Goal: Task Accomplishment & Management: Use online tool/utility

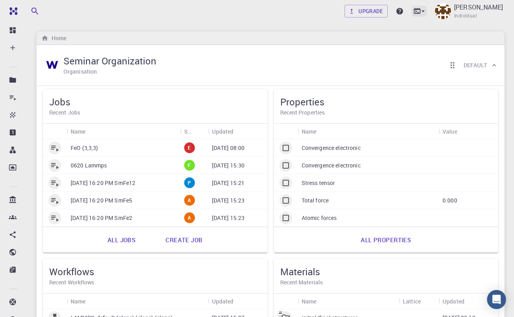
click at [427, 14] on icon at bounding box center [423, 11] width 8 height 8
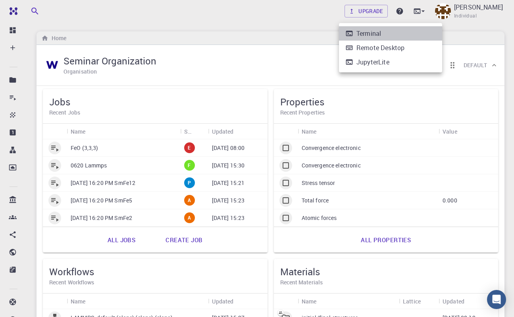
click at [404, 32] on li "Terminal" at bounding box center [390, 33] width 103 height 14
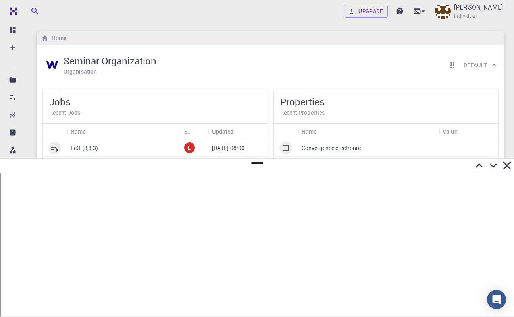
click at [479, 166] on icon at bounding box center [480, 165] width 14 height 14
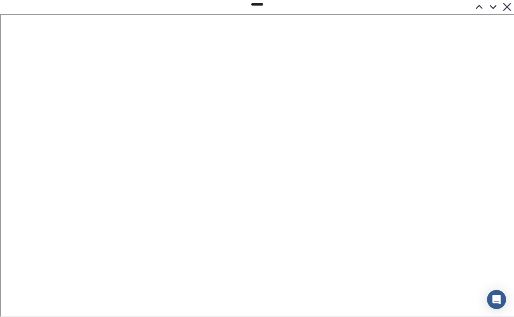
click at [480, 10] on icon at bounding box center [480, 7] width 14 height 14
click at [494, 8] on icon at bounding box center [493, 7] width 7 height 4
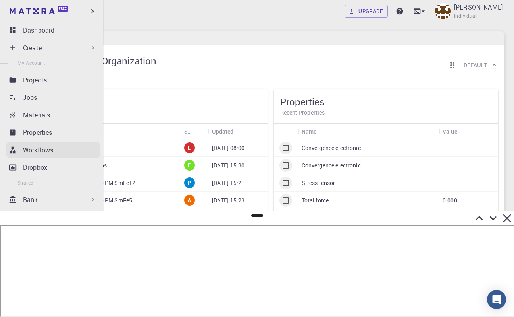
click at [50, 147] on p "Workflows" at bounding box center [38, 150] width 30 height 10
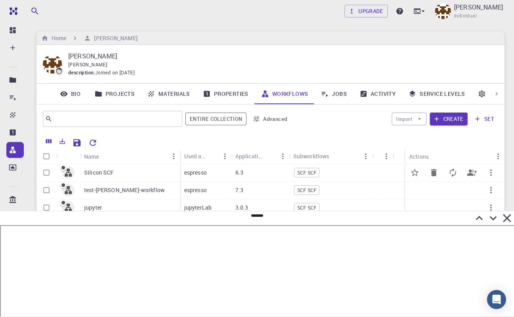
click at [138, 178] on div "Silicon SCF" at bounding box center [130, 172] width 100 height 17
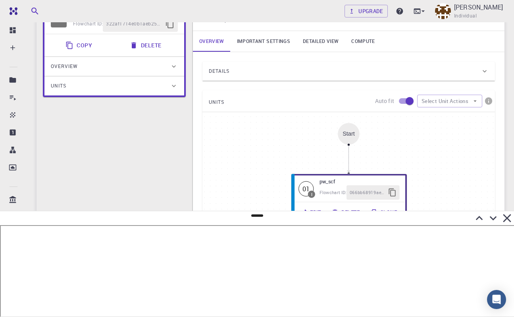
scroll to position [83, 0]
click at [307, 76] on div "Details" at bounding box center [345, 70] width 272 height 13
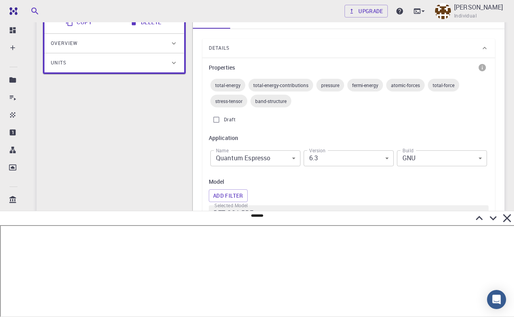
scroll to position [108, 0]
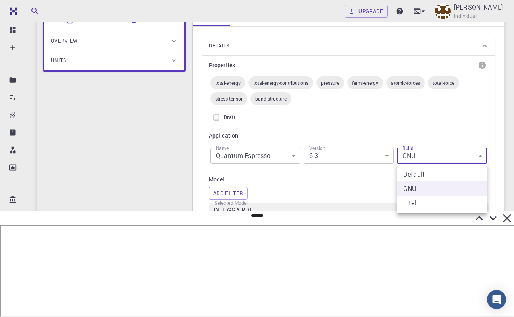
click at [432, 153] on body "Free Dashboard Create New Job New Material Create Material Upload File Import f…" at bounding box center [257, 317] width 514 height 851
click at [427, 131] on div at bounding box center [257, 158] width 514 height 317
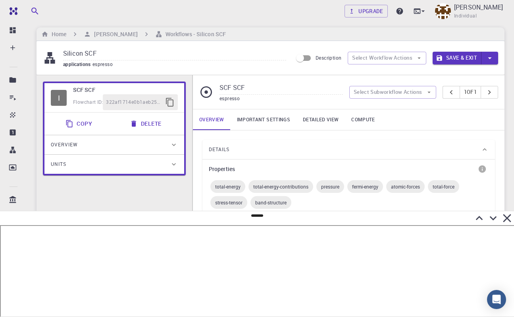
scroll to position [0, 0]
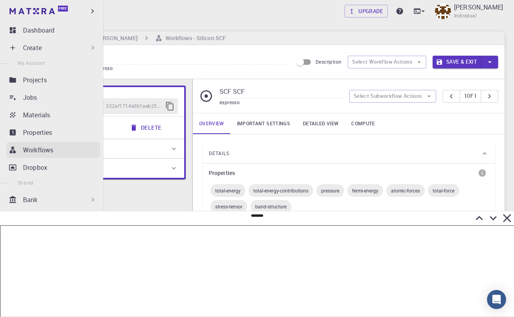
click at [46, 146] on p "Workflows" at bounding box center [38, 150] width 30 height 10
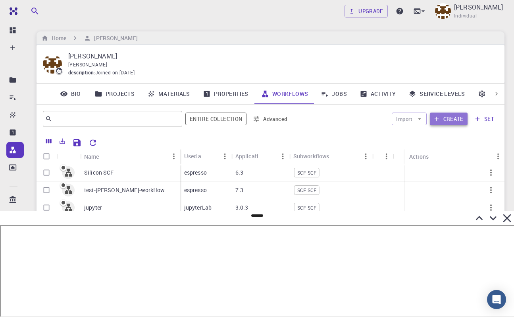
click at [457, 118] on button "Create" at bounding box center [449, 118] width 38 height 13
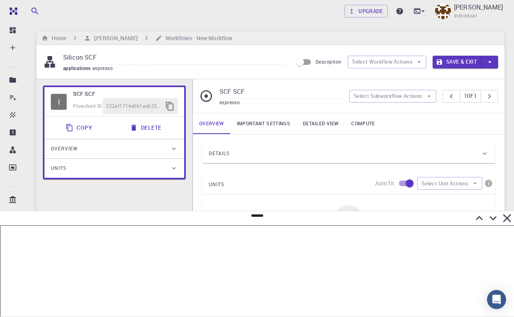
click at [122, 59] on input "Silicon SCF" at bounding box center [174, 57] width 223 height 13
drag, startPoint x: 122, startPoint y: 59, endPoint x: 44, endPoint y: 59, distance: 77.8
click at [63, 59] on input "Silicon SCF" at bounding box center [174, 57] width 223 height 13
click at [91, 56] on input "test-new stack" at bounding box center [174, 57] width 223 height 13
click at [123, 59] on input "test-new-stack" at bounding box center [174, 57] width 223 height 13
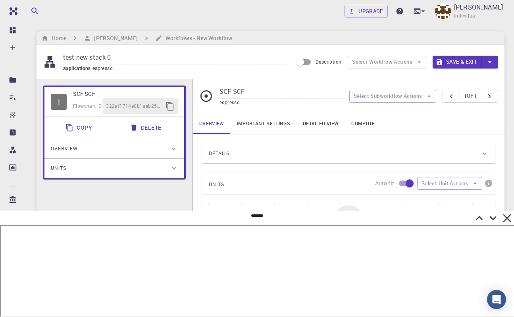
type input "test-new-stack-01"
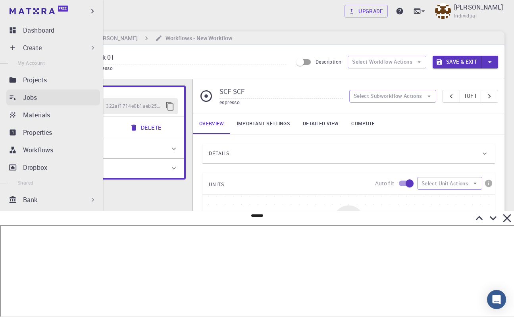
click at [41, 99] on div "Jobs" at bounding box center [61, 98] width 77 height 10
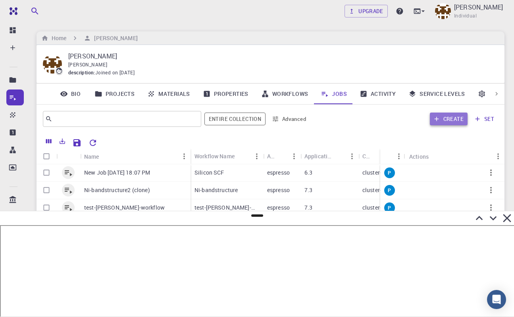
click at [444, 121] on button "Create" at bounding box center [449, 118] width 38 height 13
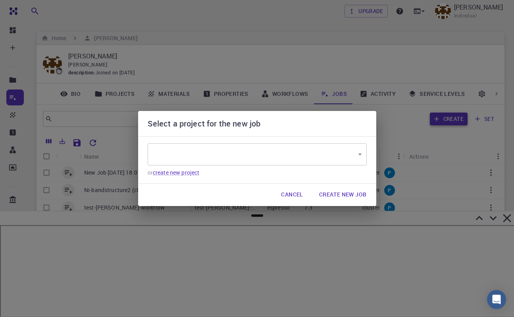
type input "WwQ8WM2zQnybLbbkC"
click at [354, 195] on button "Create New Job" at bounding box center [343, 195] width 60 height 16
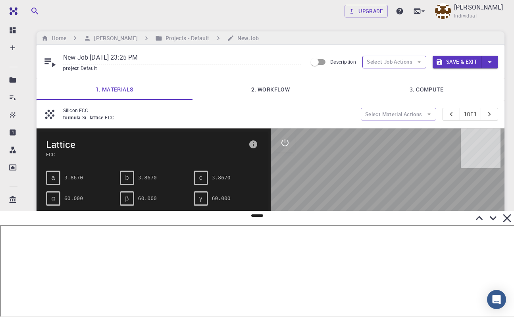
click at [409, 64] on button "Select Job Actions" at bounding box center [395, 62] width 64 height 13
click at [384, 105] on span "Select workflow" at bounding box center [401, 103] width 37 height 8
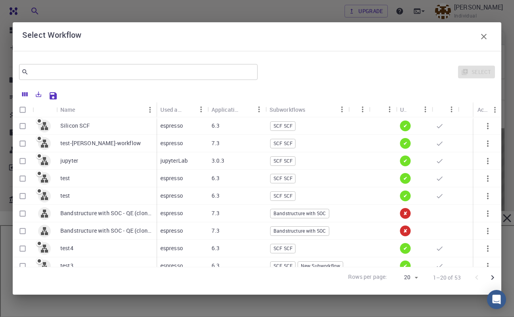
click at [105, 127] on div "Silicon SCF" at bounding box center [106, 125] width 100 height 17
checkbox input "true"
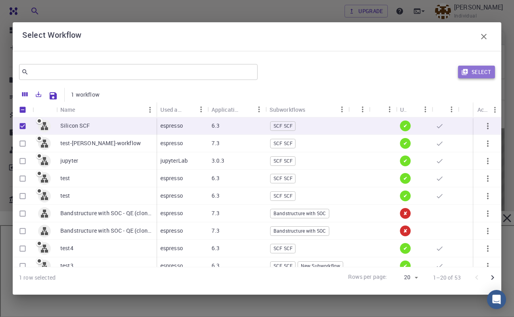
click at [485, 74] on button "Select" at bounding box center [476, 72] width 37 height 13
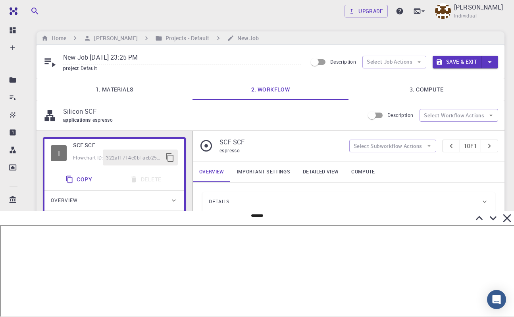
drag, startPoint x: 169, startPoint y: 56, endPoint x: 62, endPoint y: 60, distance: 106.9
click at [63, 60] on input "New Job [DATE] 23:25 PM" at bounding box center [182, 57] width 238 height 13
type input "test-new-stack"
click at [466, 64] on button "Save & Exit" at bounding box center [457, 62] width 49 height 13
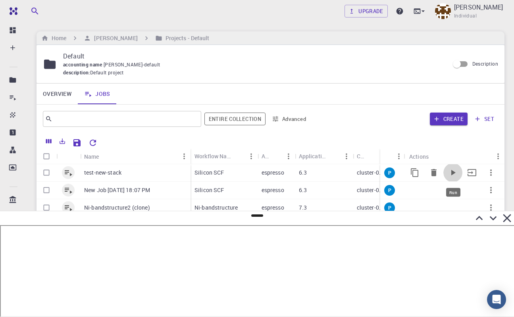
click at [452, 172] on icon "Run" at bounding box center [454, 173] width 4 height 6
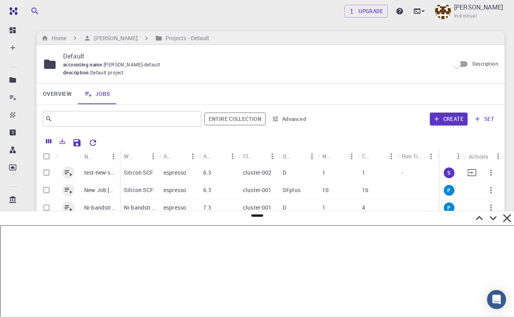
click at [191, 176] on div "espresso" at bounding box center [180, 172] width 40 height 17
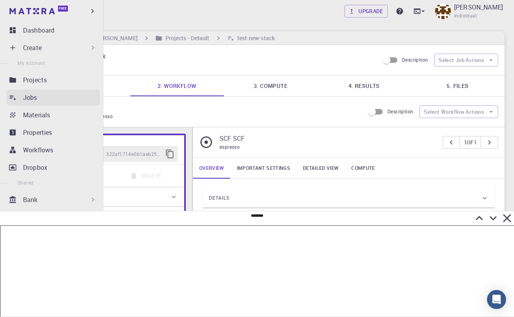
click at [38, 97] on div "Jobs" at bounding box center [61, 98] width 77 height 10
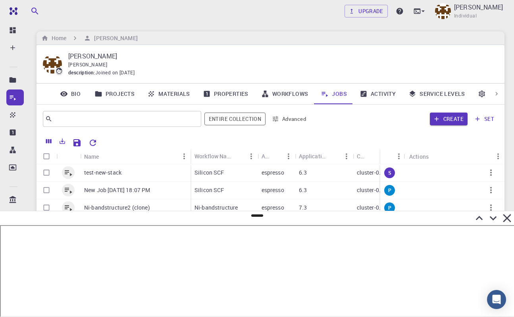
click at [280, 96] on link "Workflows" at bounding box center [285, 93] width 60 height 21
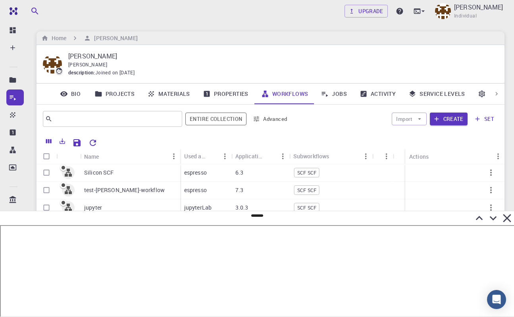
click at [337, 97] on link "Jobs" at bounding box center [334, 93] width 39 height 21
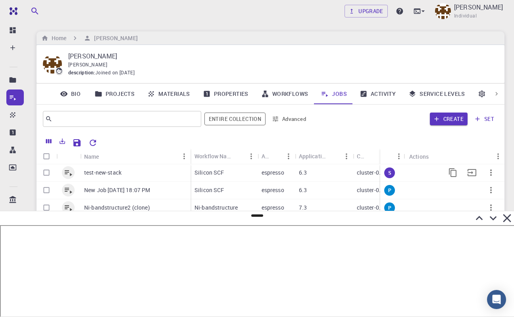
click at [493, 174] on icon "button" at bounding box center [492, 173] width 10 height 10
click at [406, 133] on div at bounding box center [257, 158] width 514 height 317
click at [273, 94] on link "Workflows" at bounding box center [285, 93] width 60 height 21
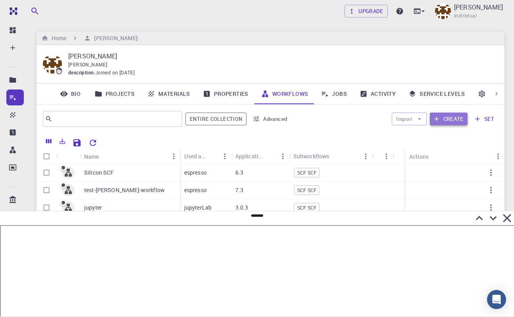
click at [454, 121] on button "Create" at bounding box center [449, 118] width 38 height 13
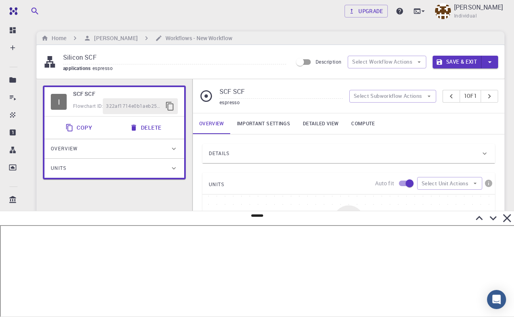
drag, startPoint x: 118, startPoint y: 53, endPoint x: 46, endPoint y: 54, distance: 71.5
click at [63, 54] on input "Silicon SCF" at bounding box center [174, 57] width 223 height 13
type input "n"
type input "test-wf-01"
click at [295, 151] on div "Details" at bounding box center [345, 153] width 272 height 13
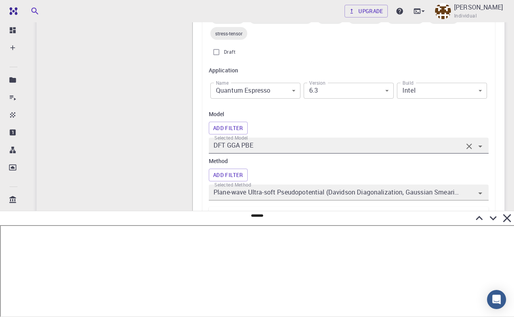
scroll to position [174, 0]
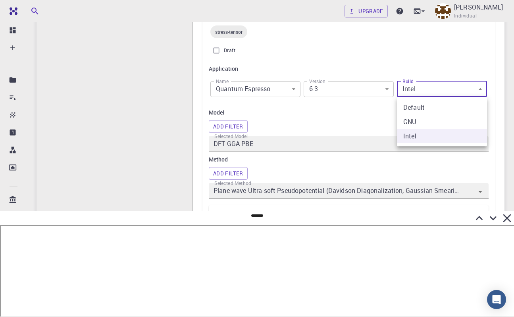
click at [429, 87] on body "Free Dashboard Create New Job New Material Create Material Upload File Import f…" at bounding box center [257, 251] width 514 height 851
click at [411, 121] on li "GNU" at bounding box center [442, 121] width 90 height 14
type input "GNU"
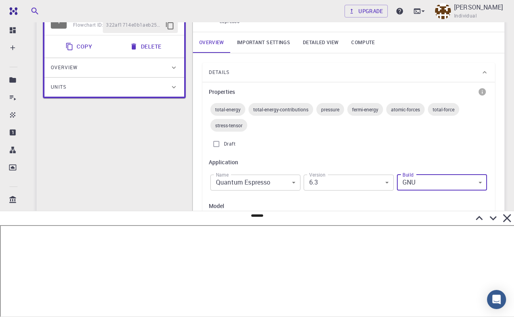
scroll to position [0, 0]
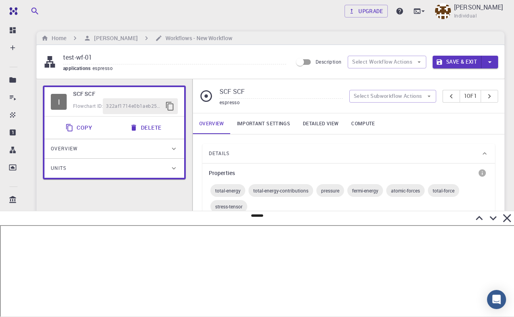
click at [458, 63] on button "Save & Exit" at bounding box center [457, 62] width 49 height 13
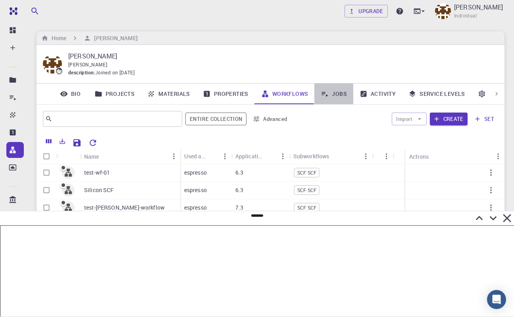
click at [344, 94] on link "Jobs" at bounding box center [334, 93] width 39 height 21
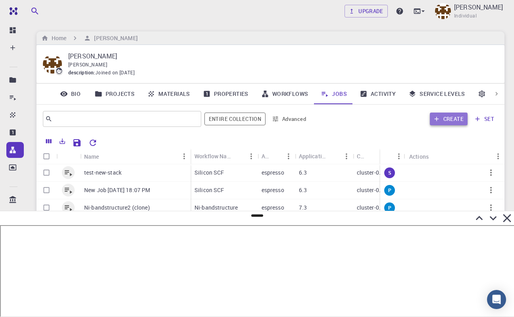
click at [446, 118] on button "Create" at bounding box center [449, 118] width 38 height 13
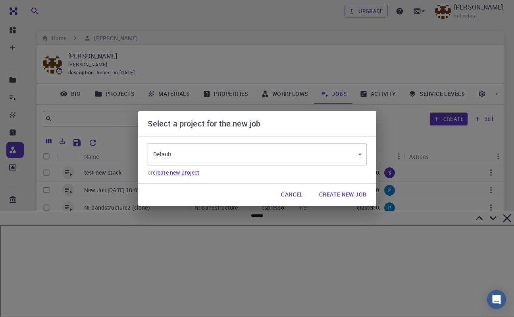
click at [347, 193] on button "Create New Job" at bounding box center [343, 195] width 60 height 16
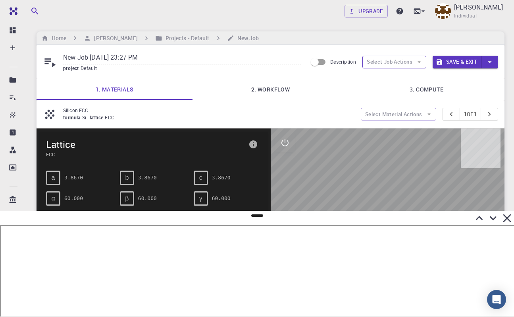
click at [389, 59] on button "Select Job Actions" at bounding box center [395, 62] width 64 height 13
click at [389, 99] on span "Select workflow" at bounding box center [401, 103] width 37 height 8
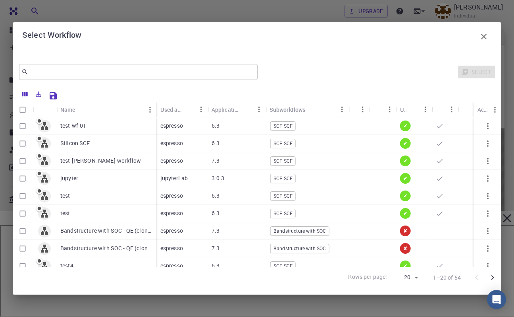
click at [116, 129] on div "test-wf-01" at bounding box center [106, 125] width 100 height 17
checkbox input "true"
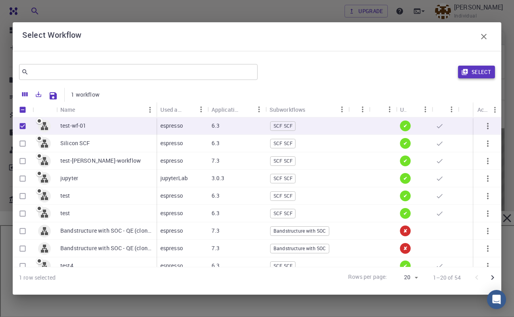
click at [480, 74] on button "Select" at bounding box center [476, 72] width 37 height 13
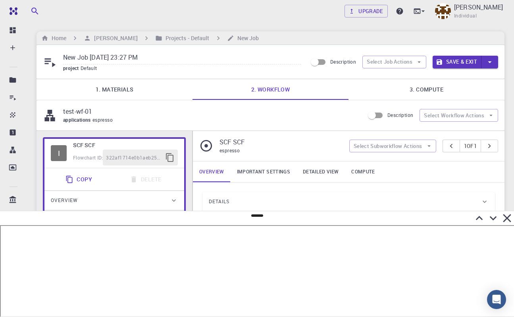
drag, startPoint x: 162, startPoint y: 56, endPoint x: 49, endPoint y: 56, distance: 113.6
click at [63, 56] on input "New Job [DATE] 23:27 PM" at bounding box center [182, 57] width 238 height 13
type input "n"
type input "testing-new-stack-02"
click at [470, 66] on button "Save & Exit" at bounding box center [457, 62] width 49 height 13
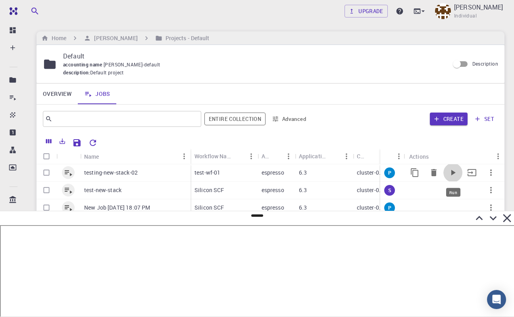
click at [452, 174] on icon "Run" at bounding box center [454, 173] width 4 height 6
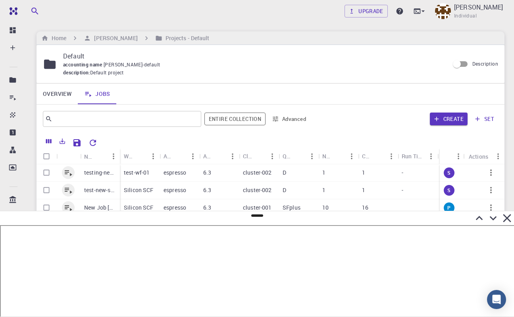
click at [509, 218] on icon at bounding box center [507, 218] width 14 height 14
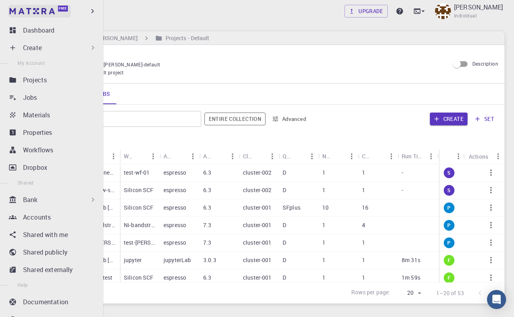
click at [21, 12] on img at bounding box center [32, 11] width 45 height 6
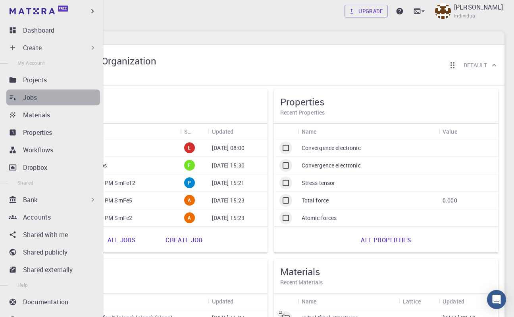
click at [27, 99] on p "Jobs" at bounding box center [30, 98] width 14 height 10
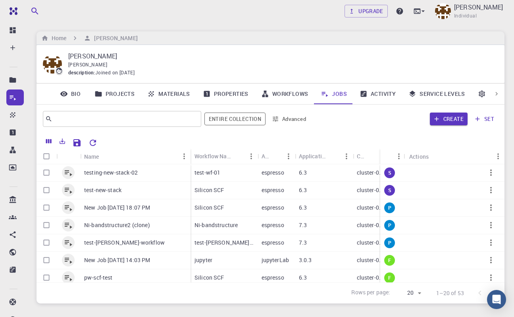
click at [287, 95] on link "Workflows" at bounding box center [285, 93] width 60 height 21
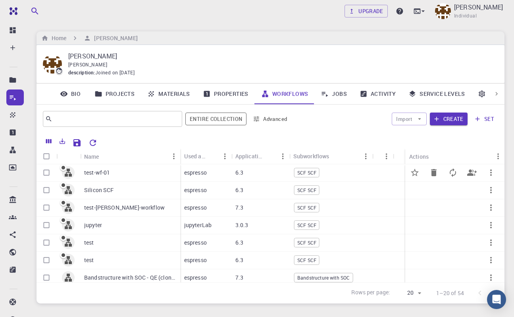
click at [137, 172] on div "test-wf-01" at bounding box center [130, 172] width 100 height 17
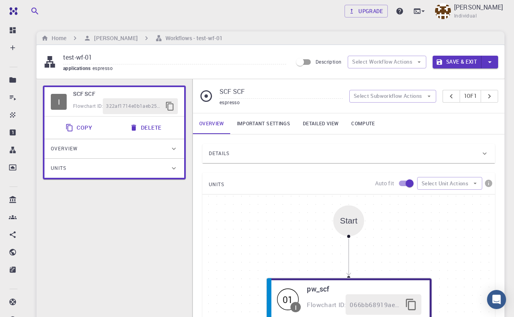
click at [303, 156] on div "Details" at bounding box center [345, 153] width 272 height 13
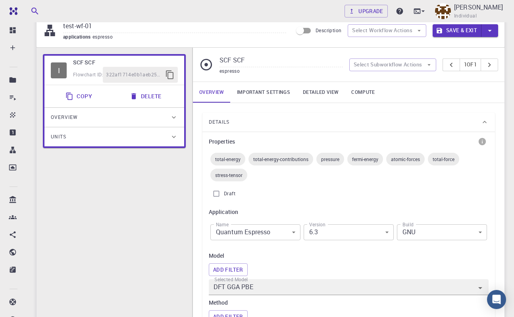
scroll to position [80, 0]
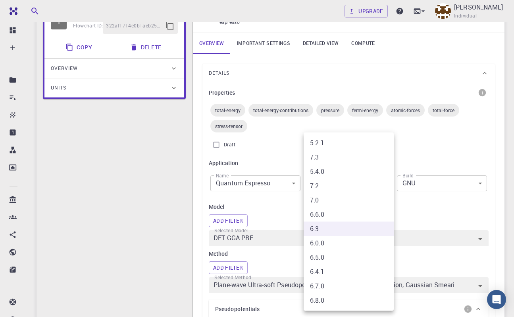
click at [126, 214] on div at bounding box center [257, 158] width 514 height 317
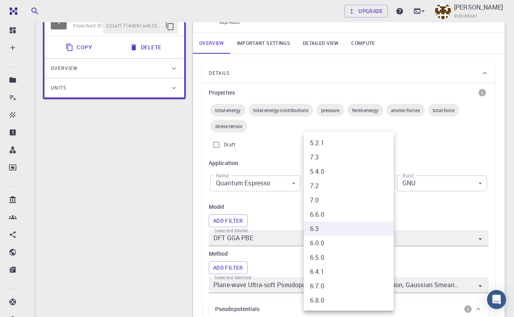
click at [174, 181] on div at bounding box center [257, 158] width 514 height 317
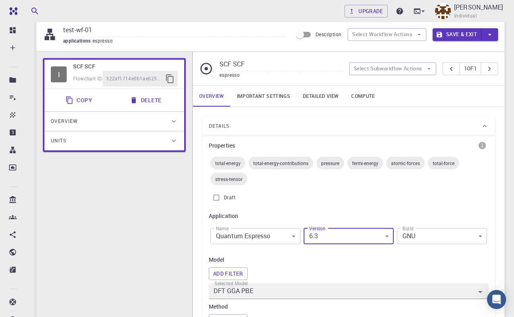
scroll to position [0, 0]
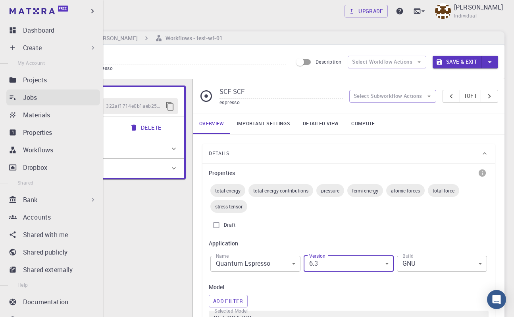
click at [36, 97] on p "Jobs" at bounding box center [30, 98] width 14 height 10
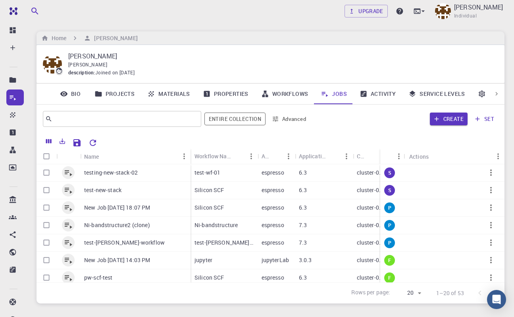
click at [368, 95] on link "Activity" at bounding box center [377, 93] width 49 height 21
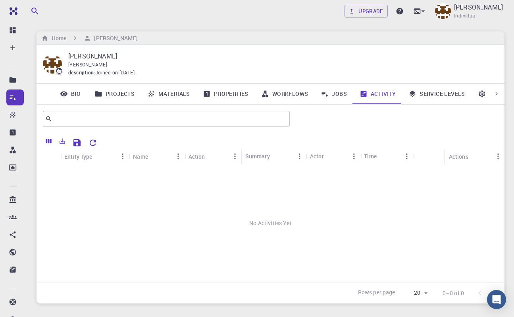
click at [337, 94] on link "Jobs" at bounding box center [334, 93] width 39 height 21
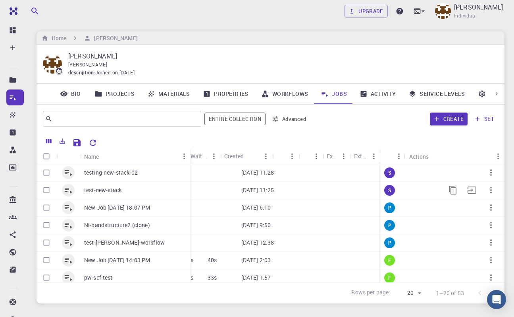
scroll to position [0, 309]
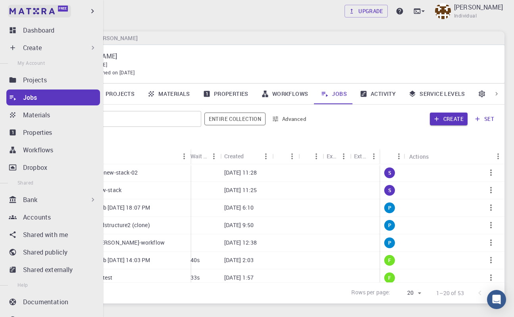
click at [21, 14] on img at bounding box center [32, 11] width 45 height 6
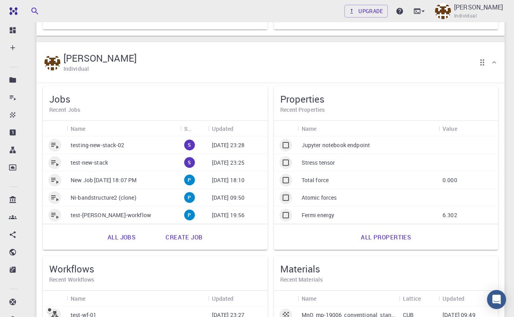
scroll to position [563, 0]
